Goal: Information Seeking & Learning: Understand process/instructions

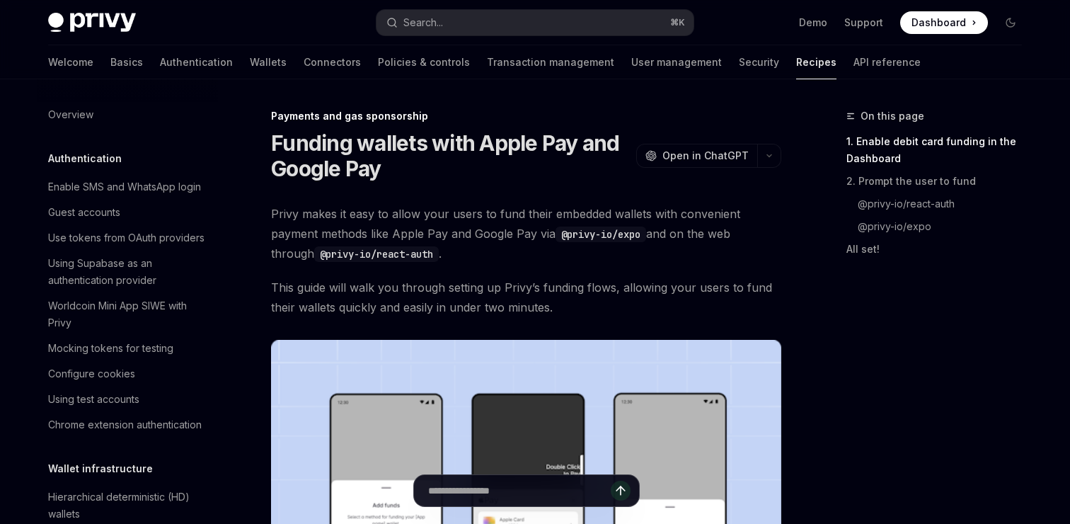
scroll to position [1223, 0]
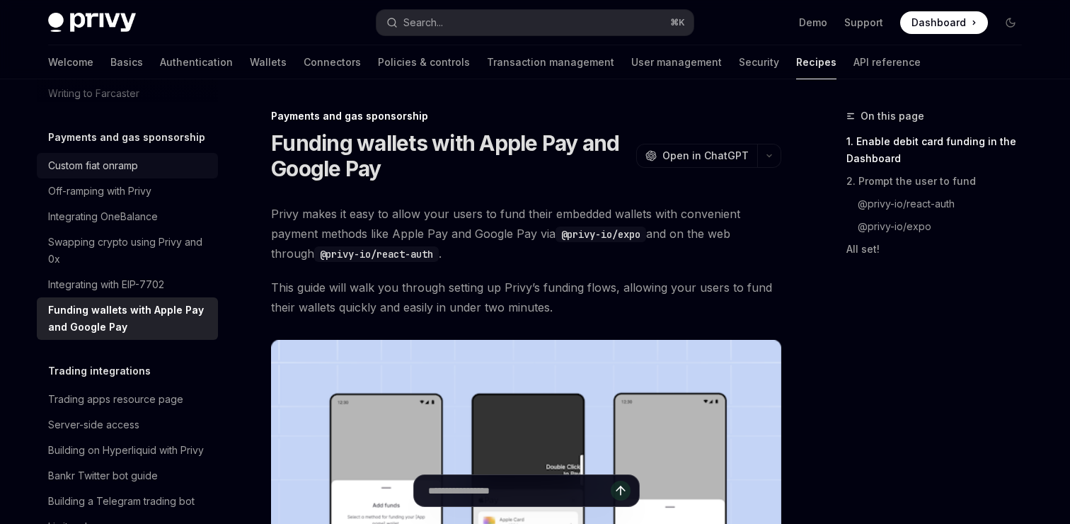
click at [150, 157] on div "Custom fiat onramp" at bounding box center [128, 165] width 161 height 17
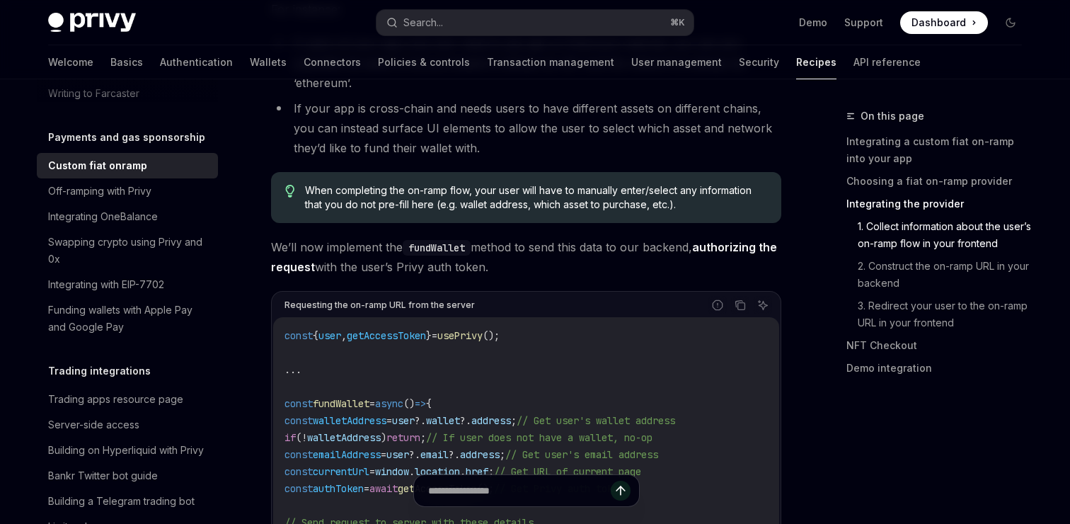
scroll to position [1981, 0]
click at [886, 336] on link "NFT Checkout" at bounding box center [940, 345] width 187 height 23
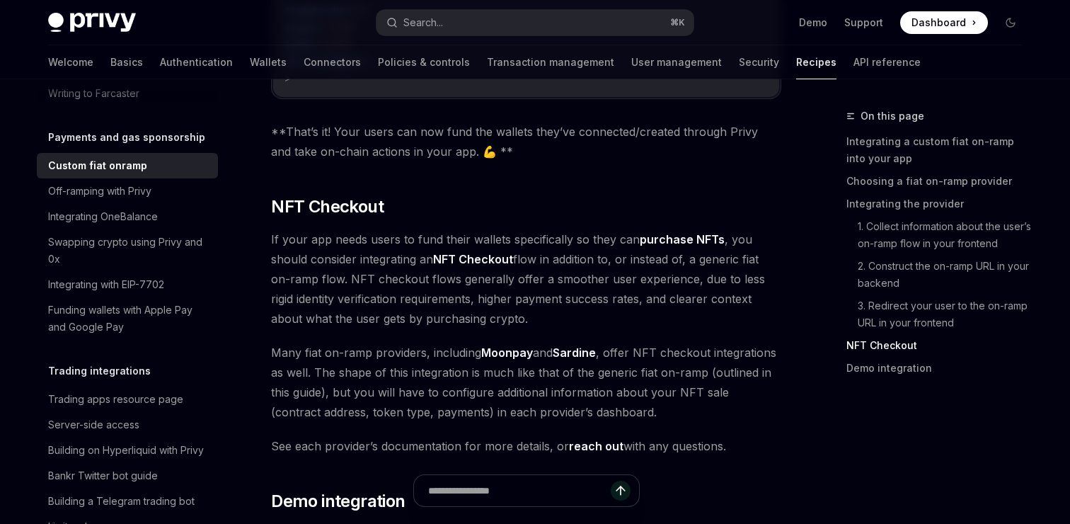
scroll to position [4852, 0]
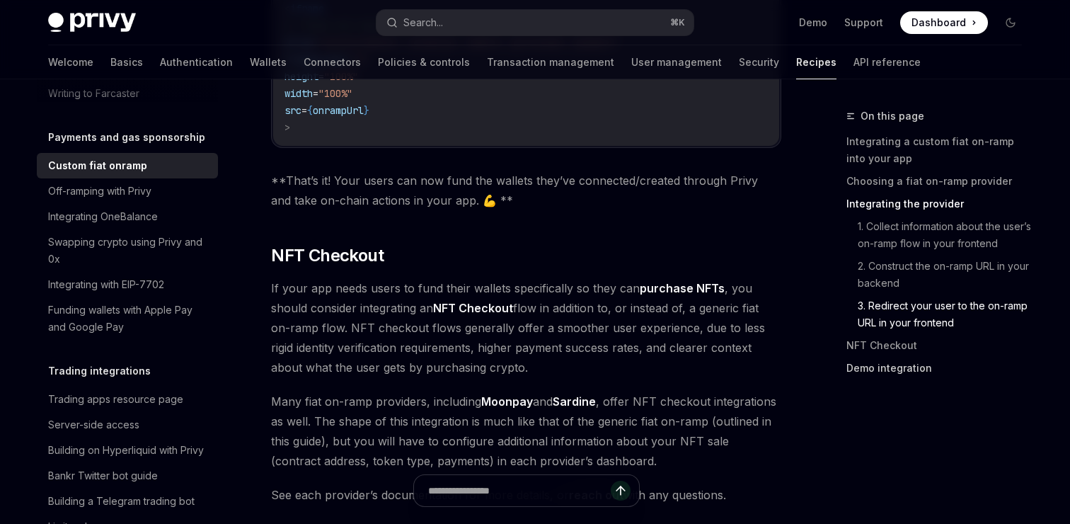
click at [873, 367] on link "Demo integration" at bounding box center [940, 368] width 187 height 23
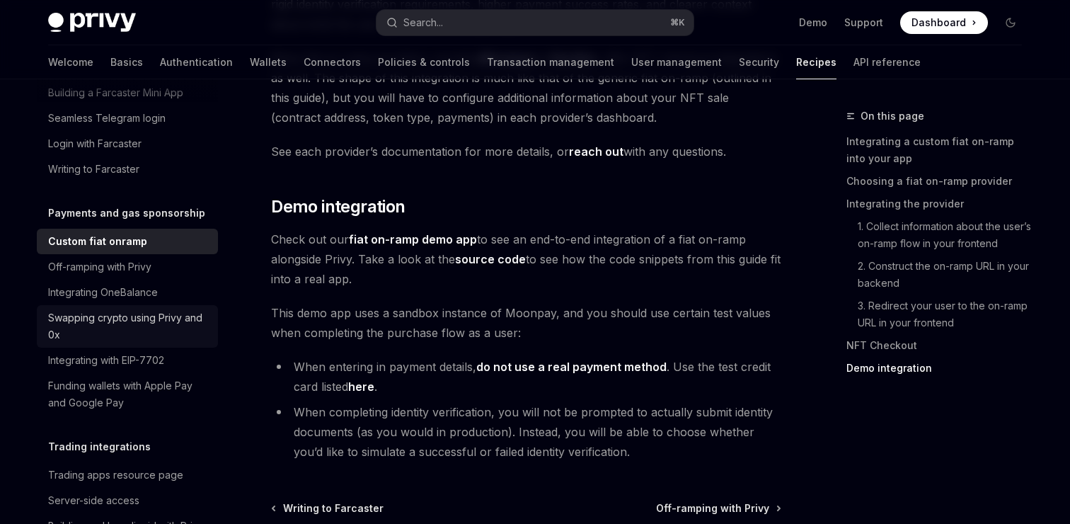
scroll to position [1144, 0]
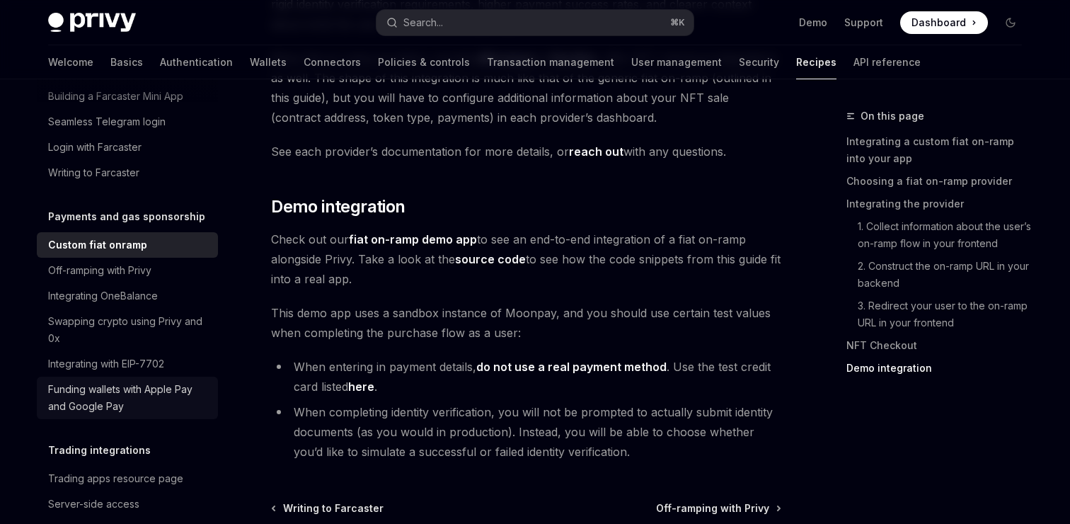
click at [137, 381] on div "Funding wallets with Apple Pay and Google Pay" at bounding box center [128, 398] width 161 height 34
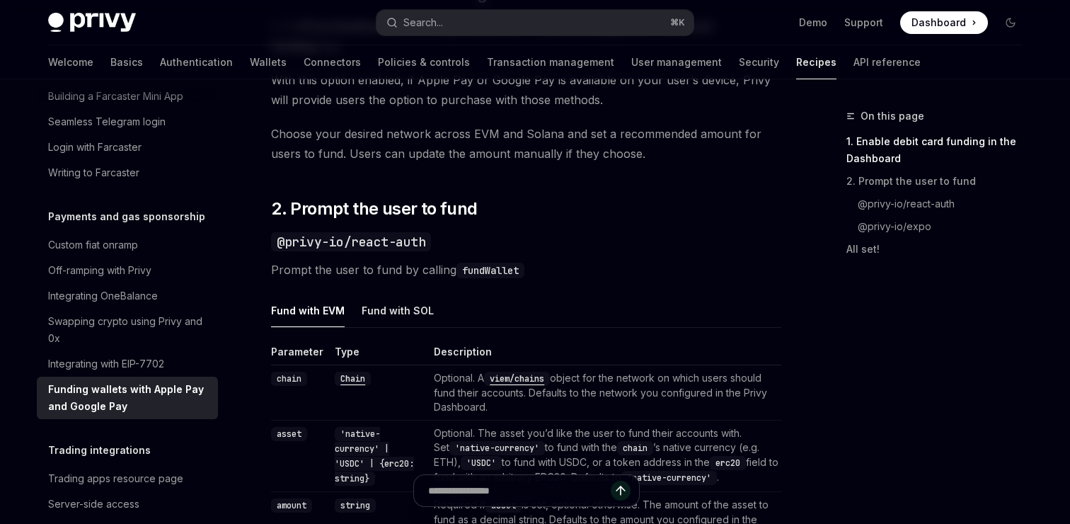
scroll to position [847, 0]
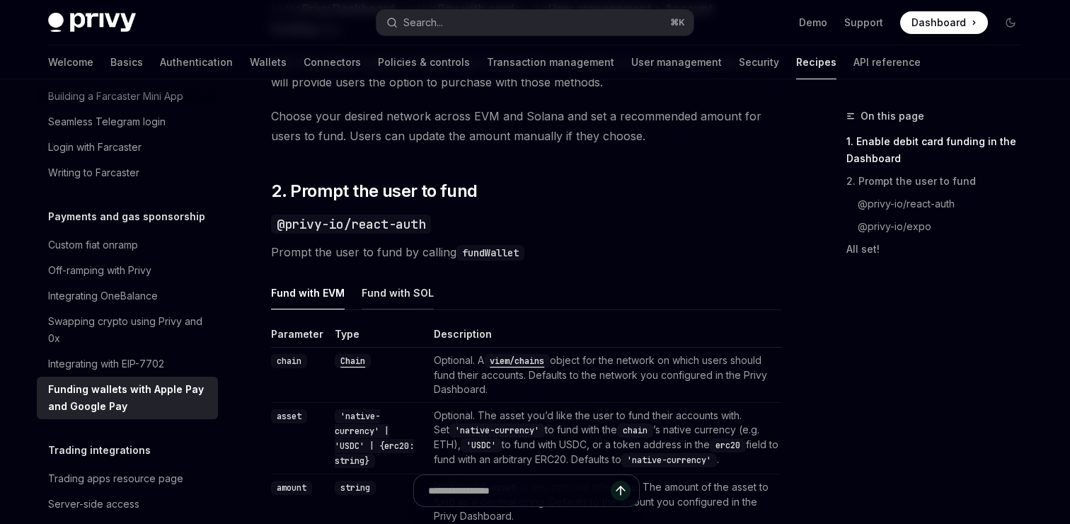
click at [409, 292] on button "Fund with SOL" at bounding box center [398, 292] width 72 height 33
type textarea "*"
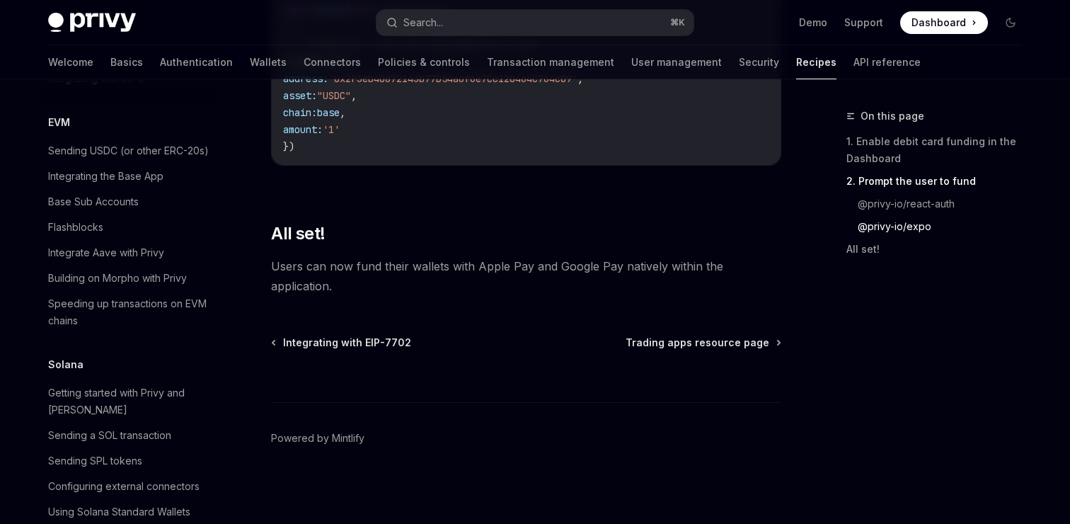
scroll to position [1989, 0]
